Goal: Information Seeking & Learning: Learn about a topic

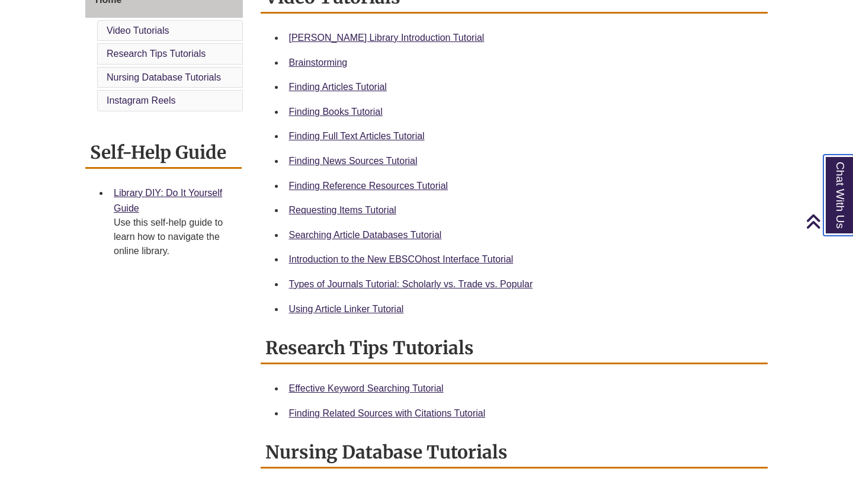
scroll to position [277, 0]
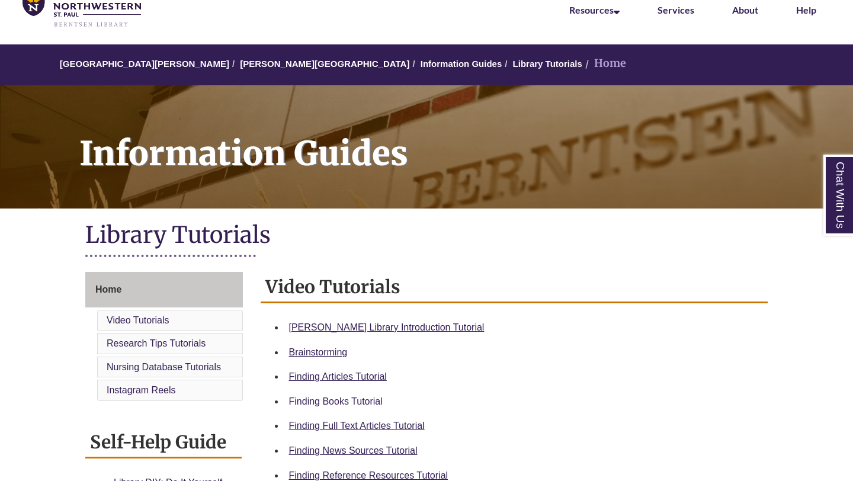
scroll to position [49, 0]
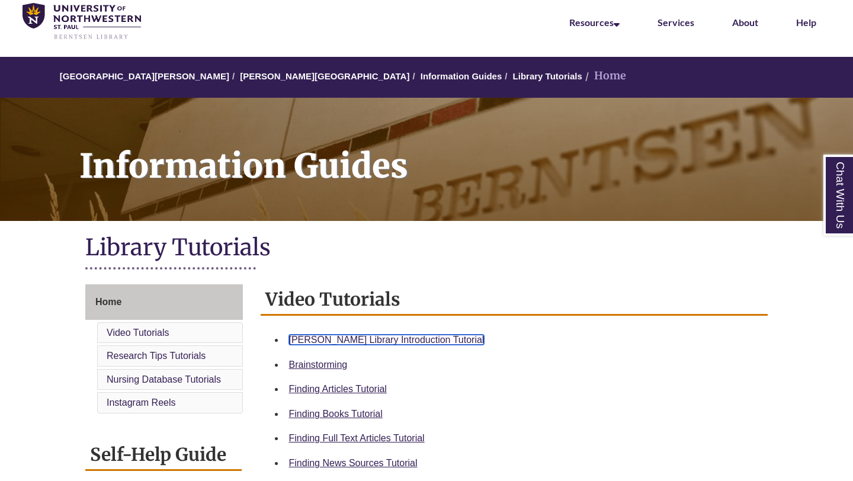
click at [366, 335] on link "[PERSON_NAME] Library Introduction Tutorial" at bounding box center [387, 340] width 196 height 10
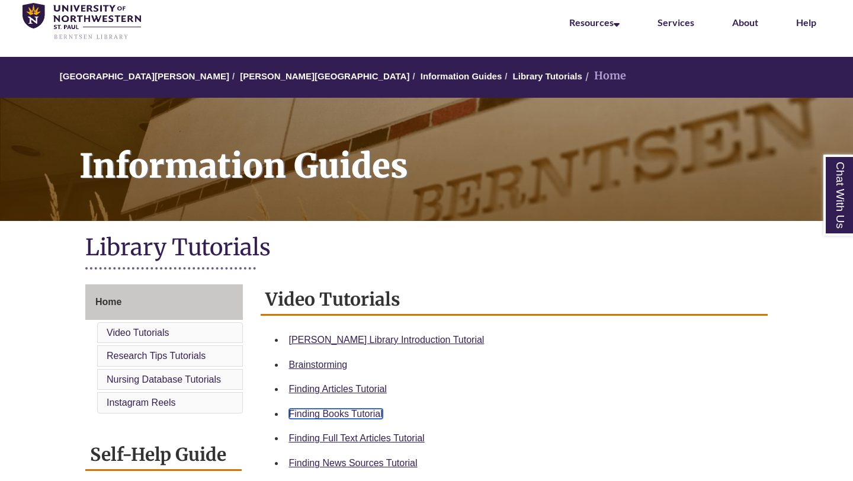
click at [343, 412] on link "Finding Books Tutorial" at bounding box center [336, 414] width 94 height 10
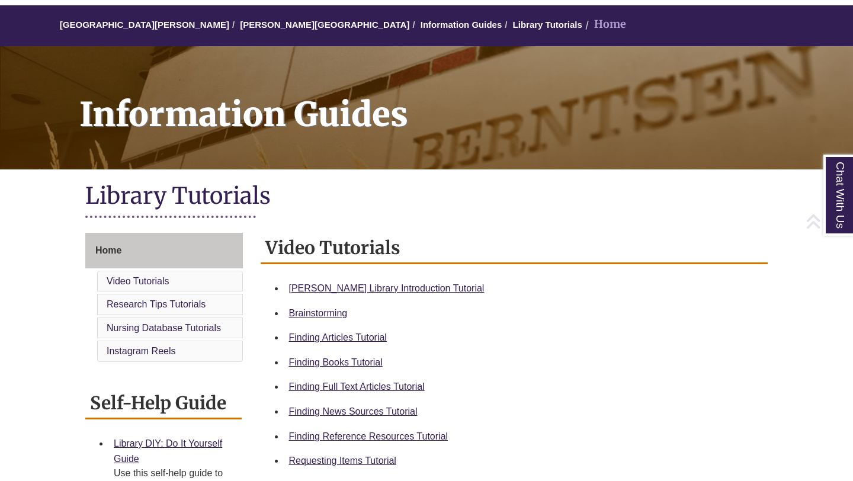
scroll to position [0, 0]
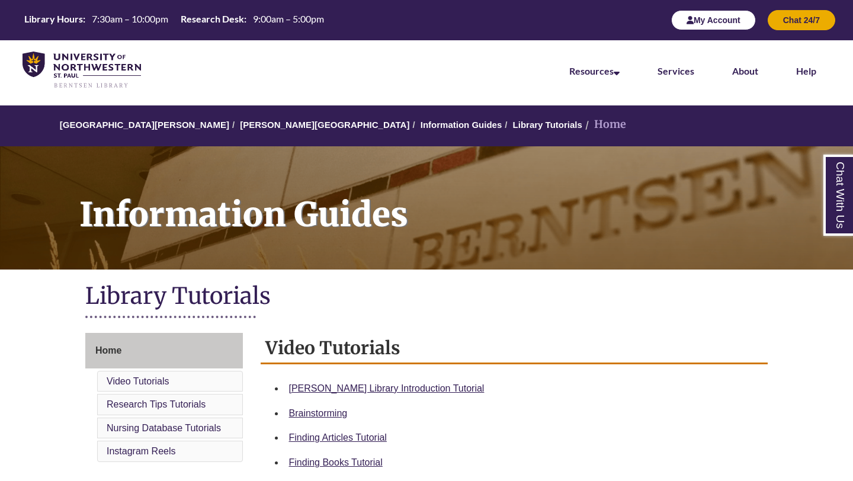
click at [715, 19] on button "My Account" at bounding box center [713, 20] width 85 height 20
click at [798, 69] on link "Help" at bounding box center [806, 71] width 20 height 13
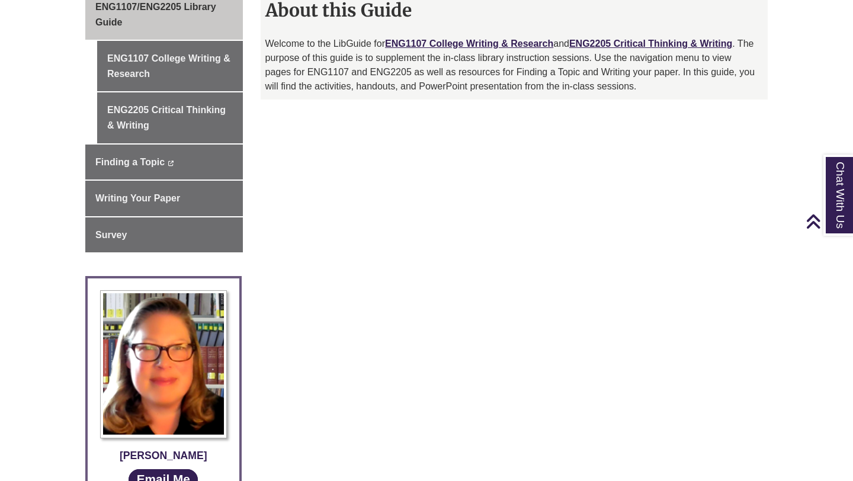
scroll to position [372, 0]
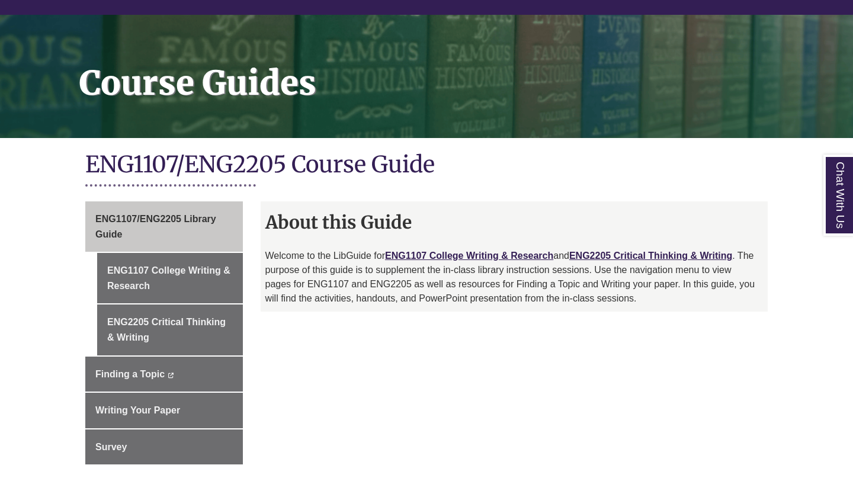
scroll to position [133, 0]
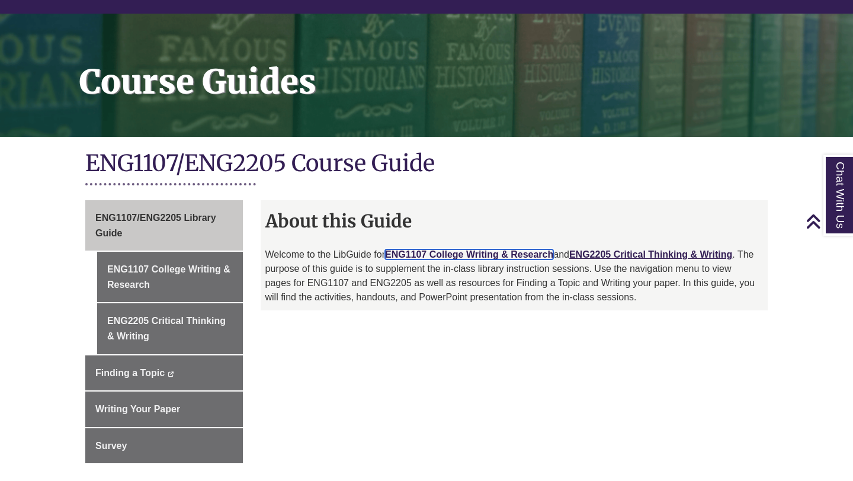
click at [463, 252] on link "ENG1107 College Writing & Research" at bounding box center [469, 254] width 168 height 10
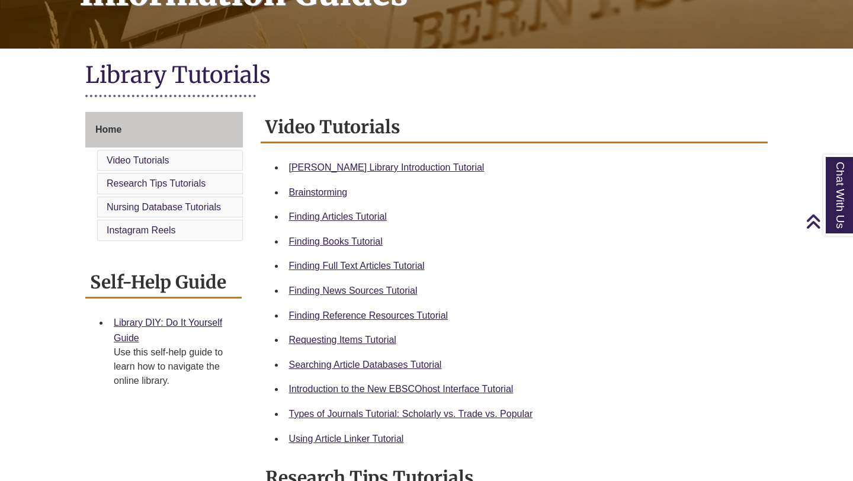
scroll to position [228, 0]
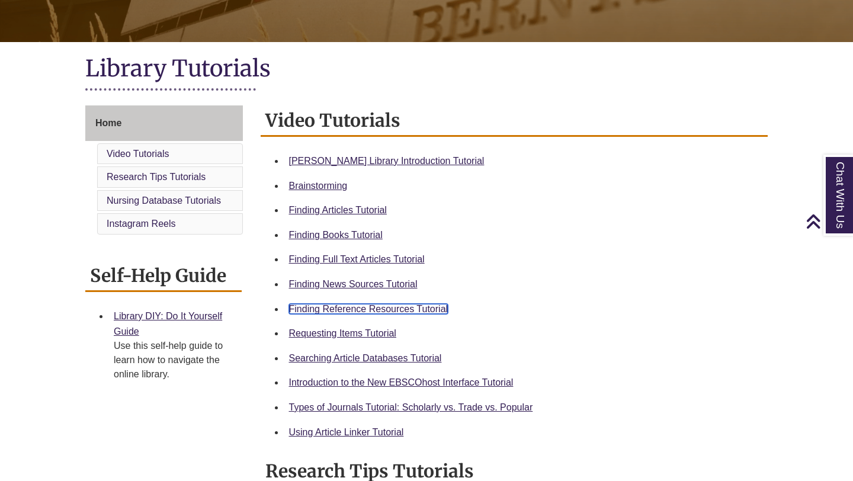
click at [392, 308] on link "Finding Reference Resources Tutorial" at bounding box center [368, 309] width 159 height 10
